Goal: Information Seeking & Learning: Learn about a topic

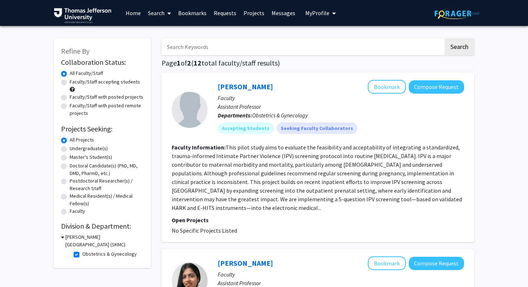
click at [82, 255] on label "Obstetrics & Gynecology" at bounding box center [109, 254] width 55 height 8
click at [82, 255] on input "Obstetrics & Gynecology" at bounding box center [84, 252] width 5 height 5
checkbox input "false"
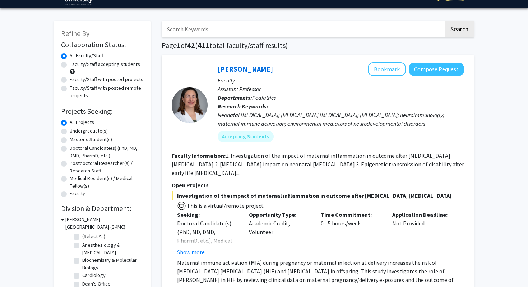
scroll to position [18, 0]
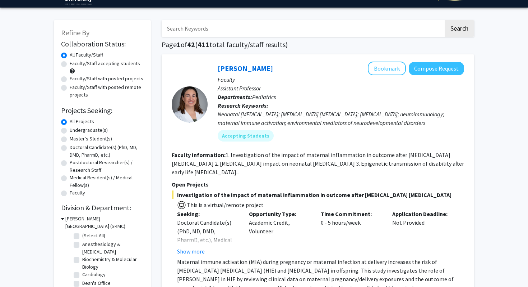
click at [201, 28] on input "Search Keywords" at bounding box center [303, 28] width 282 height 17
click at [445, 20] on button "Search" at bounding box center [459, 28] width 29 height 17
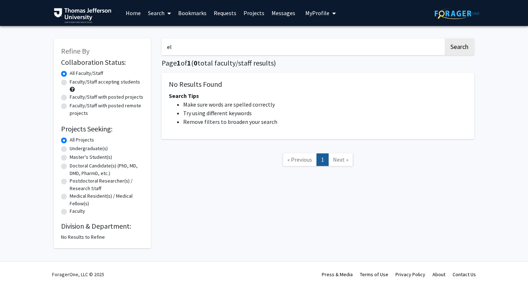
type input "e"
click at [464, 45] on button "Search" at bounding box center [459, 46] width 29 height 17
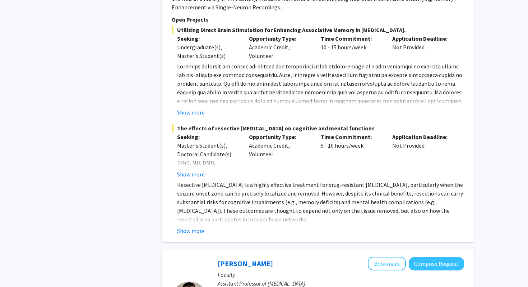
scroll to position [2072, 0]
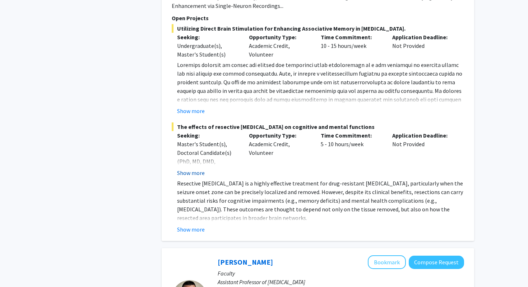
click at [200, 173] on button "Show more" at bounding box center [191, 172] width 28 height 9
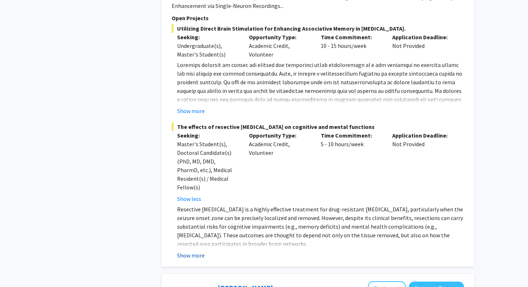
click at [199, 251] on button "Show more" at bounding box center [191, 255] width 28 height 9
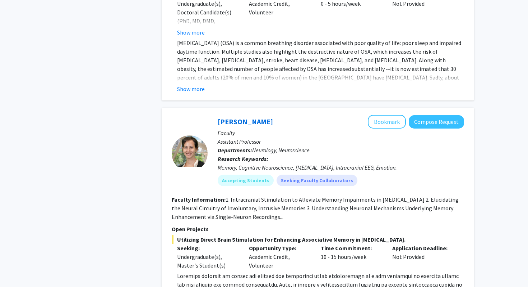
scroll to position [1862, 0]
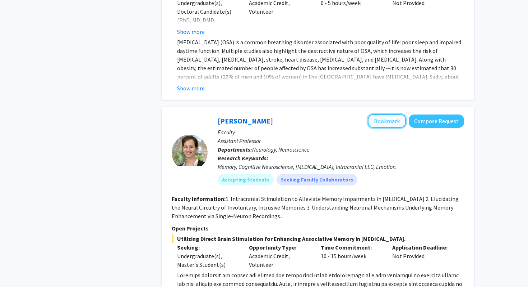
click at [393, 123] on button "Bookmark" at bounding box center [387, 121] width 38 height 14
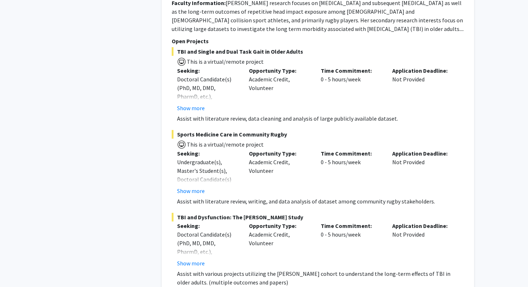
scroll to position [3326, 0]
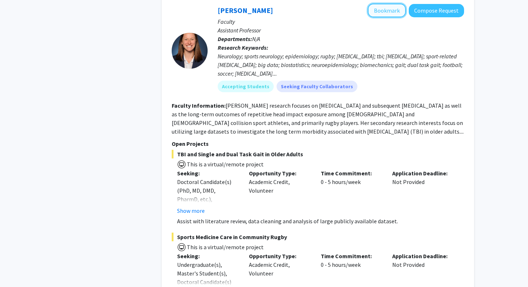
click at [389, 5] on button "Bookmark" at bounding box center [387, 11] width 38 height 14
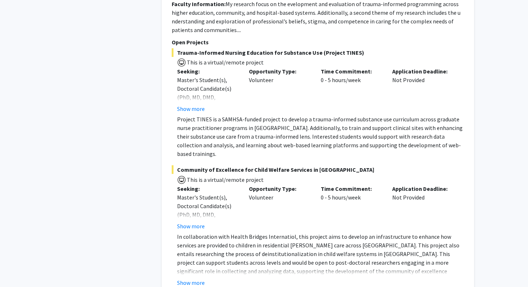
scroll to position [5265, 0]
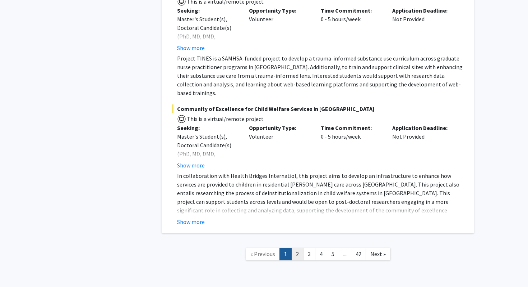
click at [298, 247] on link "2" at bounding box center [298, 253] width 12 height 13
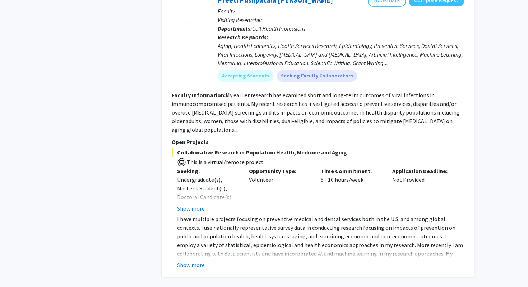
scroll to position [2944, 0]
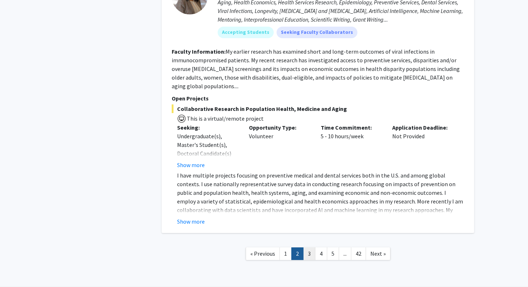
click at [310, 247] on link "3" at bounding box center [309, 253] width 12 height 13
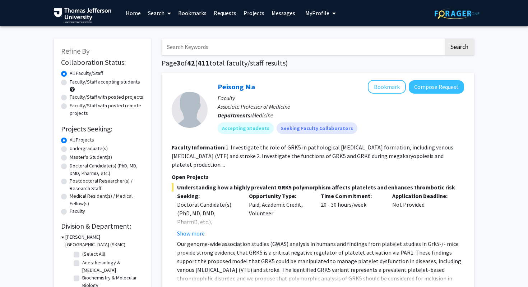
click at [210, 52] on input "Search Keywords" at bounding box center [303, 46] width 282 height 17
click at [445, 38] on button "Search" at bounding box center [459, 46] width 29 height 17
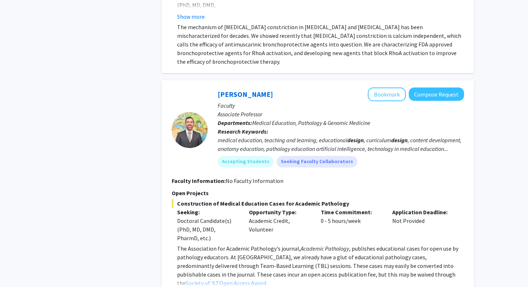
scroll to position [1626, 0]
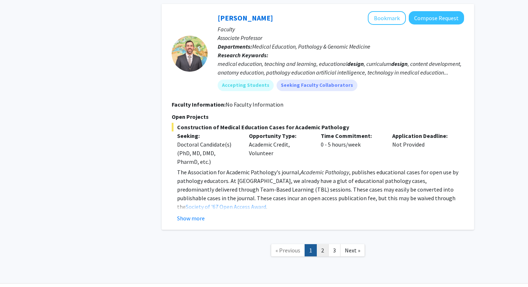
click at [326, 251] on link "2" at bounding box center [323, 250] width 12 height 13
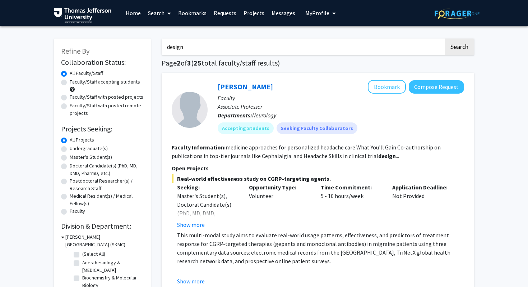
drag, startPoint x: 183, startPoint y: 46, endPoint x: 161, endPoint y: 47, distance: 21.9
type input "3d printing"
click at [445, 38] on button "Search" at bounding box center [459, 46] width 29 height 17
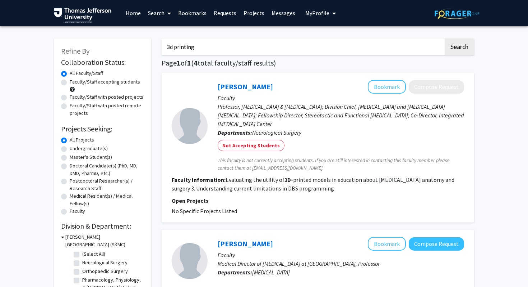
drag, startPoint x: 209, startPoint y: 46, endPoint x: 156, endPoint y: 46, distance: 53.2
